Goal: Transaction & Acquisition: Purchase product/service

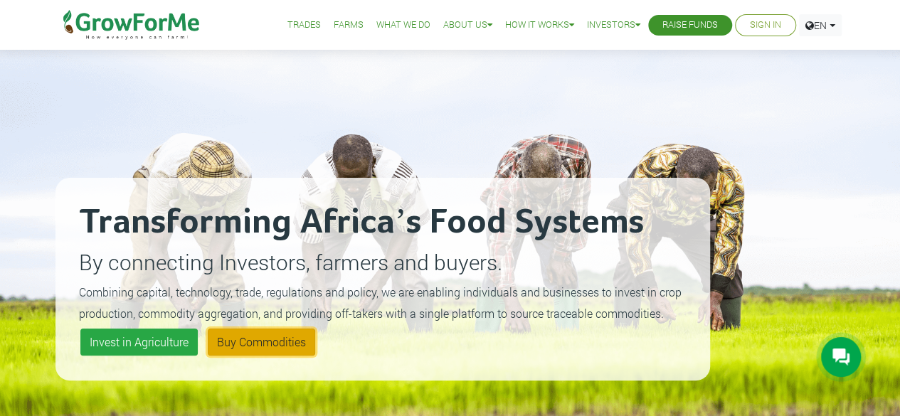
click at [248, 345] on link "Buy Commodities" at bounding box center [261, 342] width 107 height 27
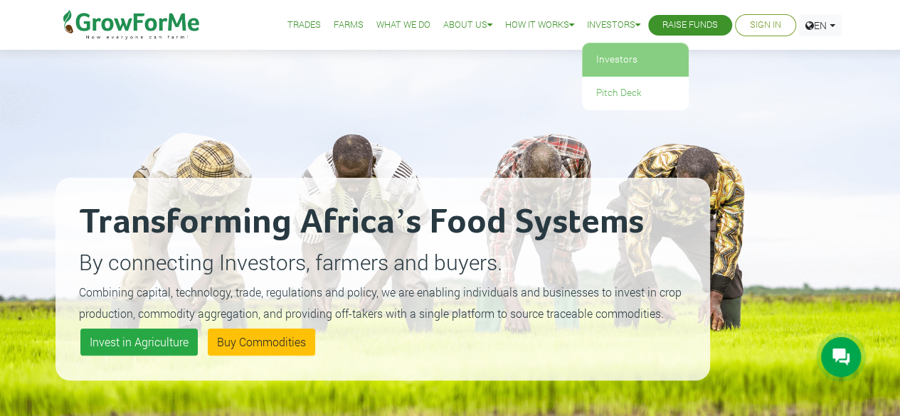
click at [616, 58] on link "Investors" at bounding box center [635, 59] width 107 height 33
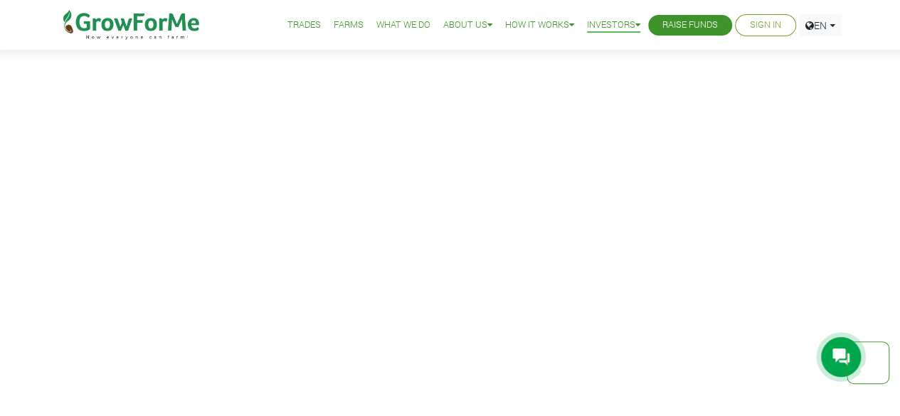
scroll to position [655, 0]
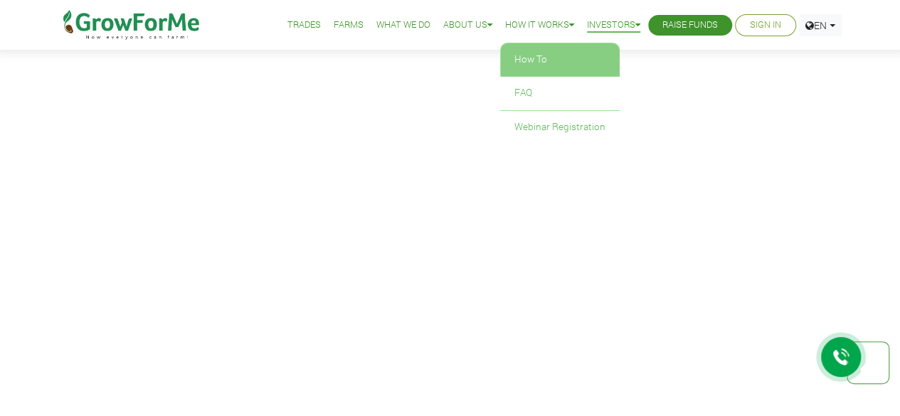
click at [534, 60] on link "How To" at bounding box center [560, 59] width 120 height 33
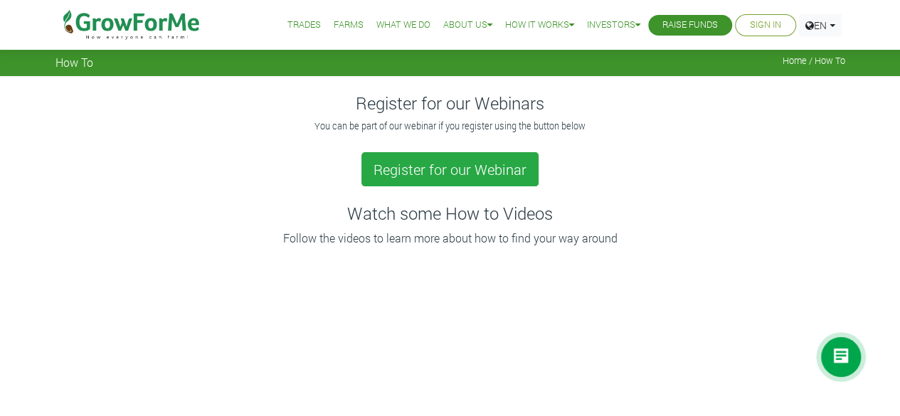
click at [338, 22] on link "Farms" at bounding box center [349, 25] width 30 height 15
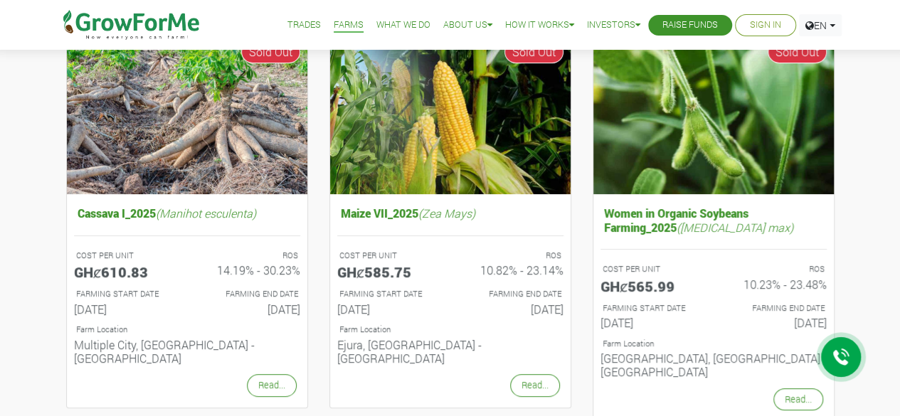
scroll to position [199, 0]
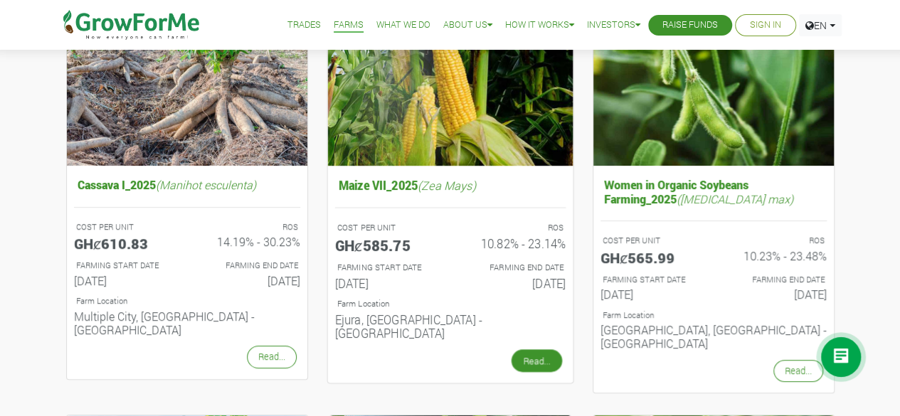
click at [538, 349] on link "Read..." at bounding box center [536, 360] width 51 height 23
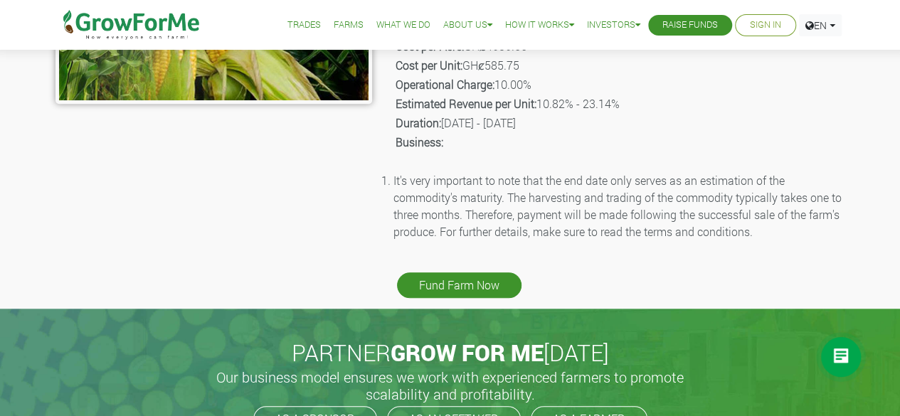
scroll to position [455, 0]
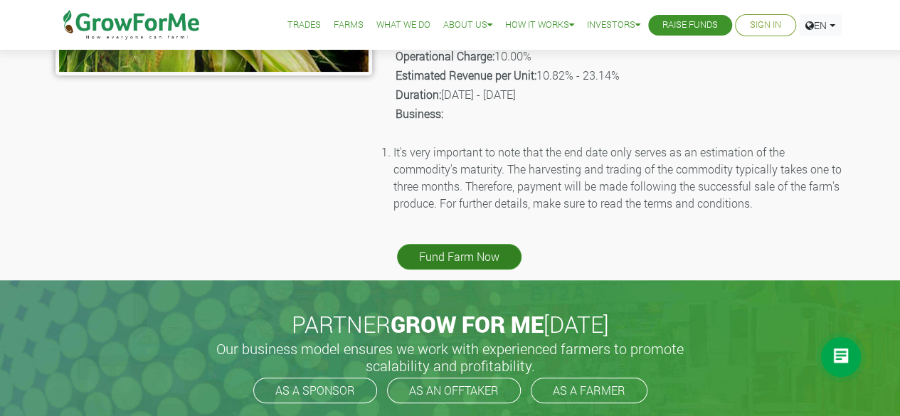
click at [450, 257] on link "Fund Farm Now" at bounding box center [459, 257] width 125 height 26
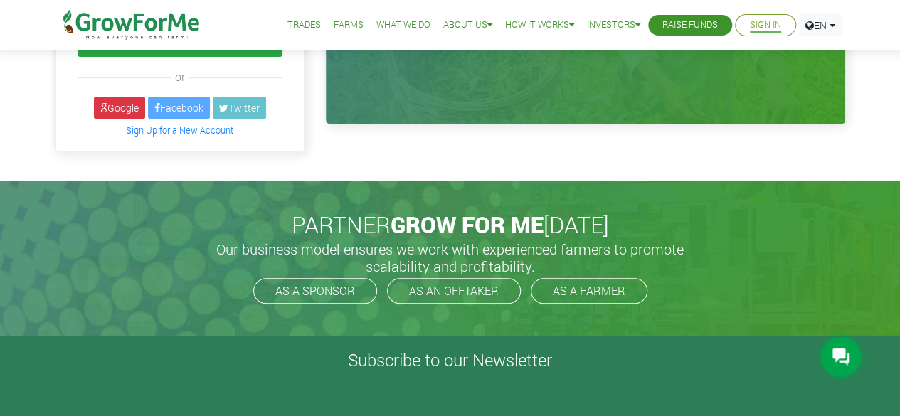
scroll to position [228, 0]
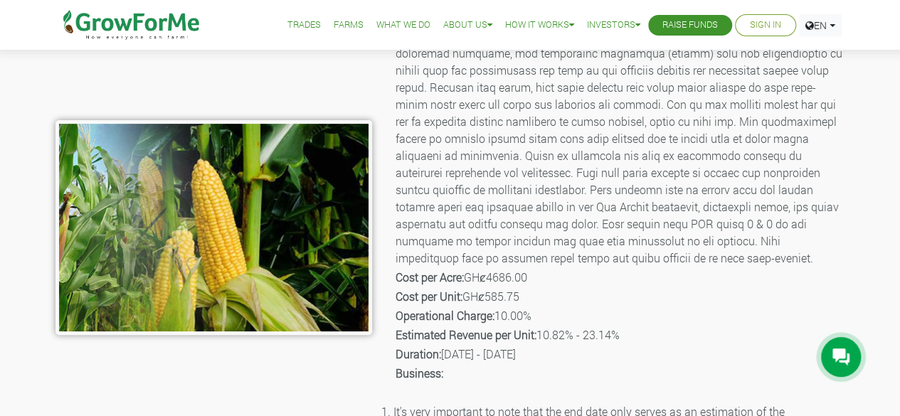
scroll to position [199, 0]
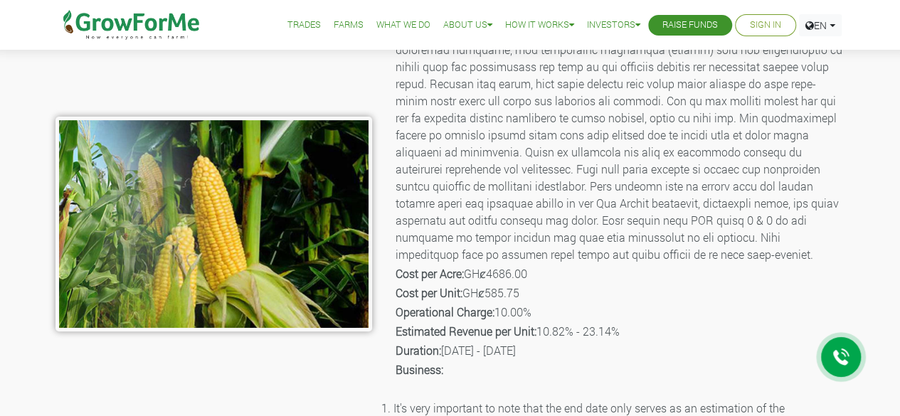
click at [430, 160] on p "Description:" at bounding box center [620, 101] width 448 height 324
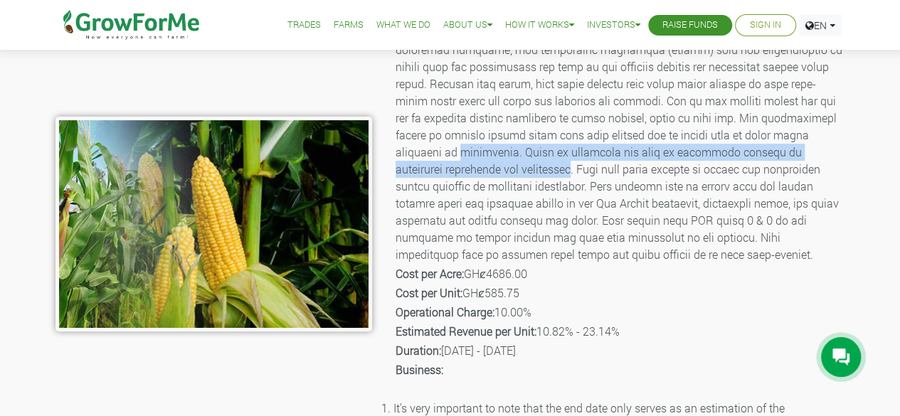
click at [429, 165] on p "Description:" at bounding box center [620, 101] width 448 height 324
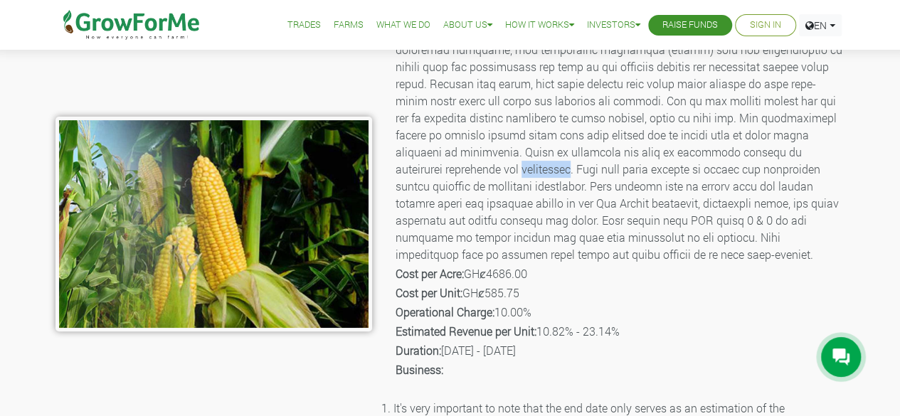
click at [429, 165] on p "Description:" at bounding box center [620, 101] width 448 height 324
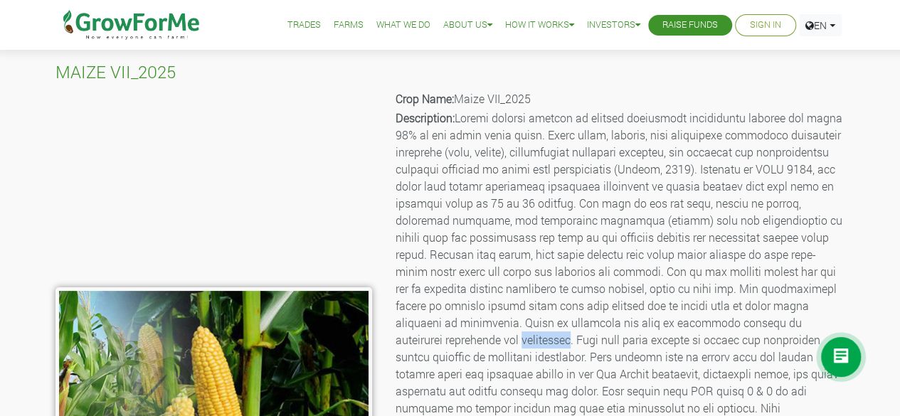
scroll to position [57, 0]
